Goal: Task Accomplishment & Management: Use online tool/utility

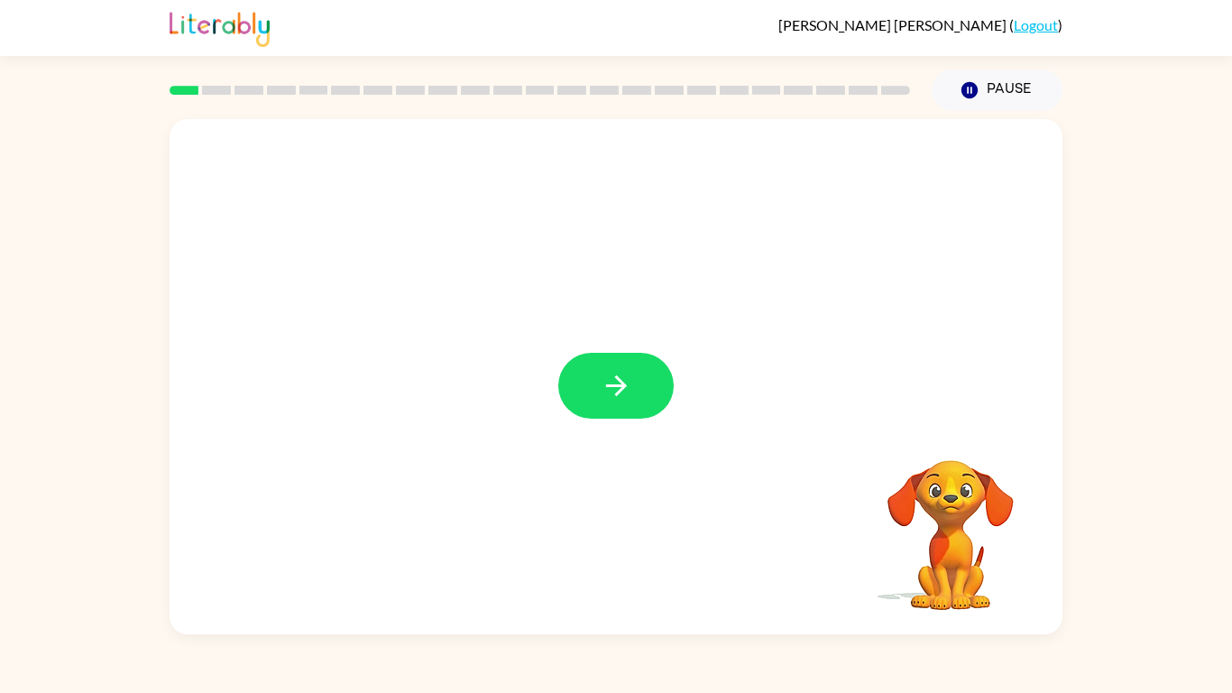
click at [625, 404] on button "button" at bounding box center [615, 386] width 115 height 66
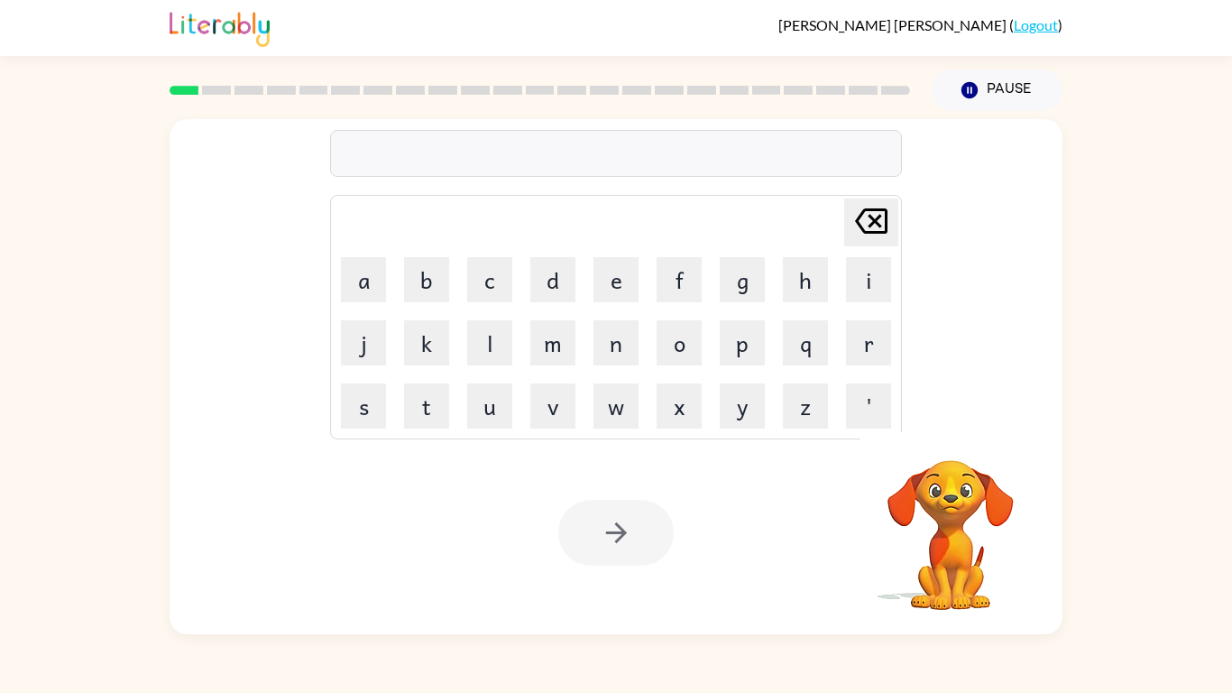
click at [613, 145] on div at bounding box center [616, 153] width 572 height 47
click at [602, 151] on div at bounding box center [616, 153] width 572 height 47
click at [599, 141] on div at bounding box center [616, 153] width 572 height 47
click at [661, 213] on td "[PERSON_NAME] last character input" at bounding box center [616, 223] width 567 height 50
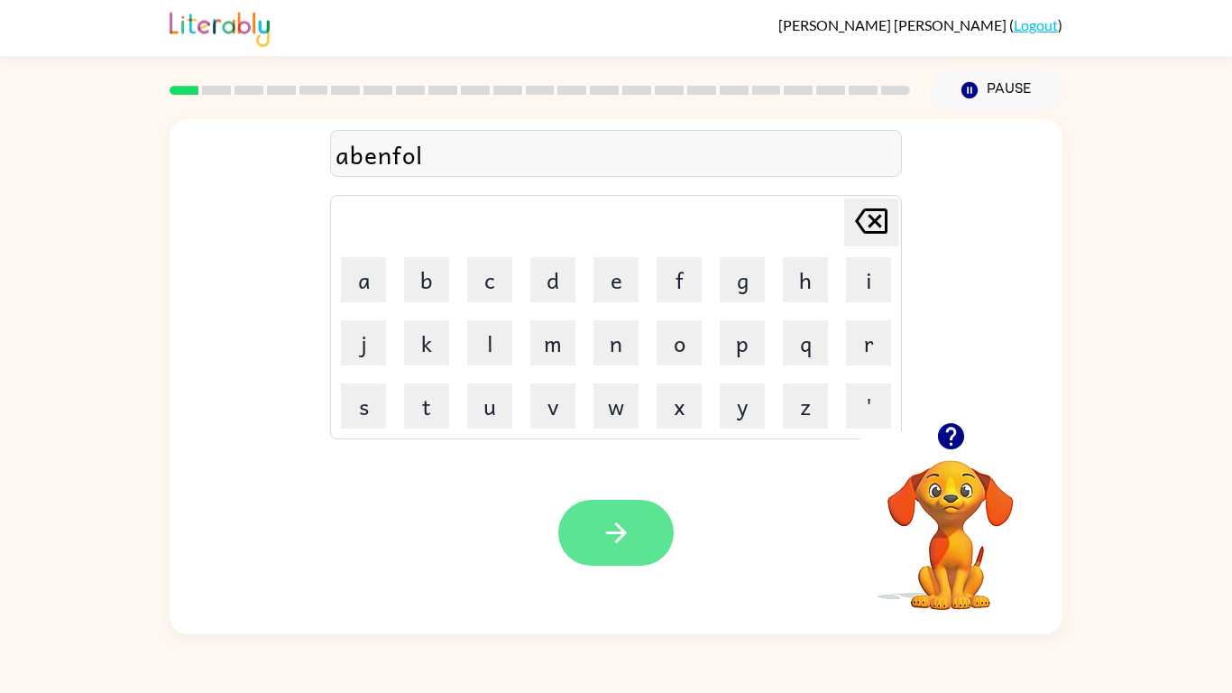
click at [632, 524] on button "button" at bounding box center [615, 533] width 115 height 66
click at [632, 547] on button "button" at bounding box center [615, 533] width 115 height 66
click at [658, 582] on div "Your browser must support playing .mp4 files to use Literably. Please try using…" at bounding box center [616, 532] width 893 height 203
click at [656, 540] on button "button" at bounding box center [615, 533] width 115 height 66
click at [640, 538] on button "button" at bounding box center [615, 533] width 115 height 66
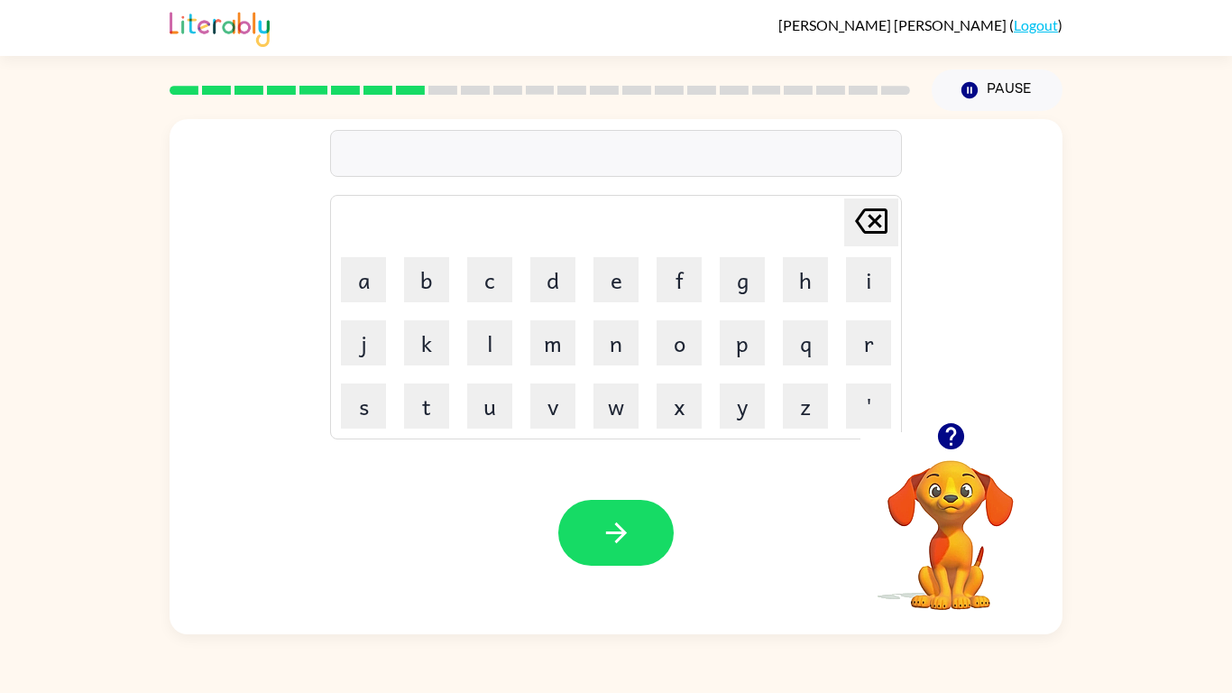
click at [949, 420] on icon "button" at bounding box center [951, 436] width 32 height 32
click at [400, 160] on div "maunfouxion" at bounding box center [616, 154] width 561 height 38
click at [396, 158] on div "maunfouxion" at bounding box center [616, 154] width 561 height 38
click at [395, 156] on div "maunfouxion" at bounding box center [616, 154] width 561 height 38
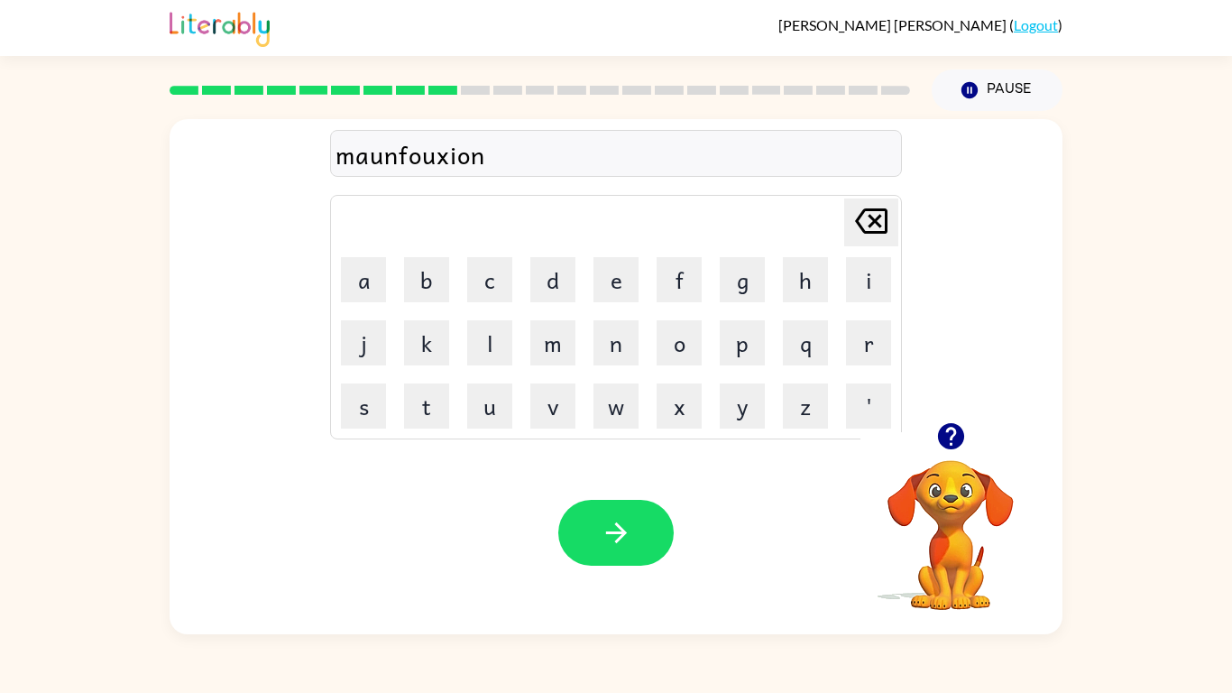
click at [395, 156] on div "maunfouxion" at bounding box center [616, 154] width 561 height 38
click at [401, 156] on div "maunfouxion" at bounding box center [616, 154] width 561 height 38
click at [398, 157] on div "maunfouxion" at bounding box center [616, 154] width 561 height 38
click at [971, 453] on div at bounding box center [951, 436] width 180 height 46
click at [943, 431] on icon "button" at bounding box center [950, 436] width 26 height 26
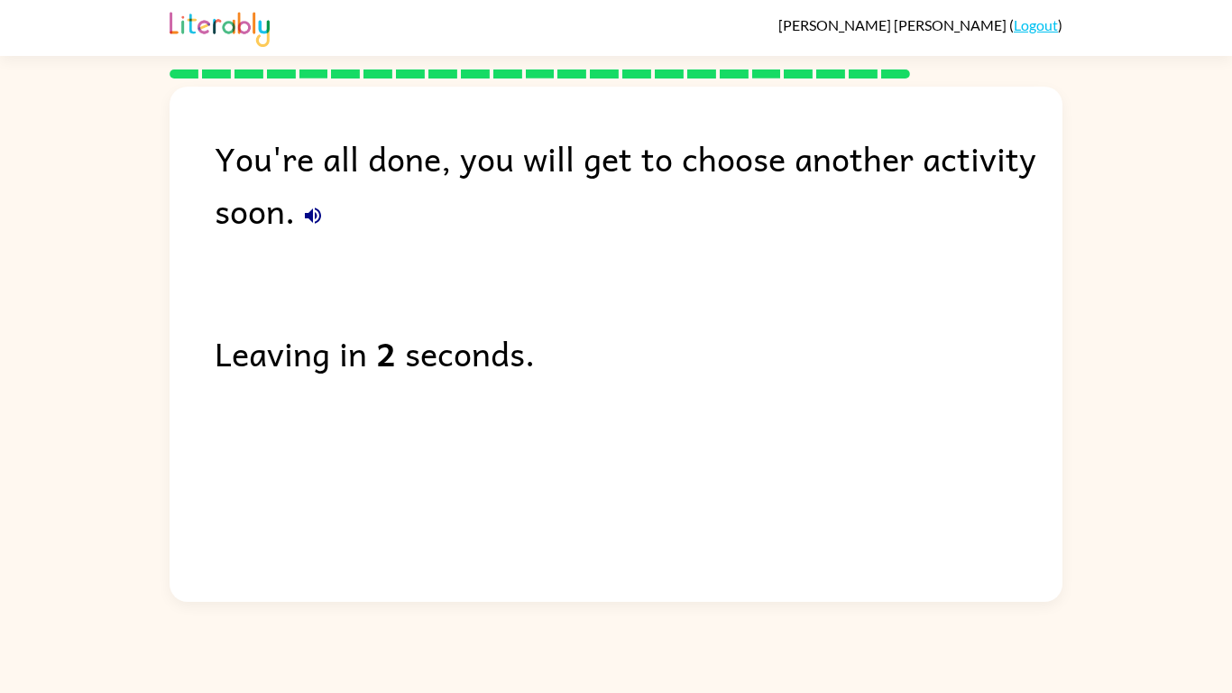
click at [309, 212] on icon "button" at bounding box center [313, 215] width 16 height 16
